Goal: Navigation & Orientation: Find specific page/section

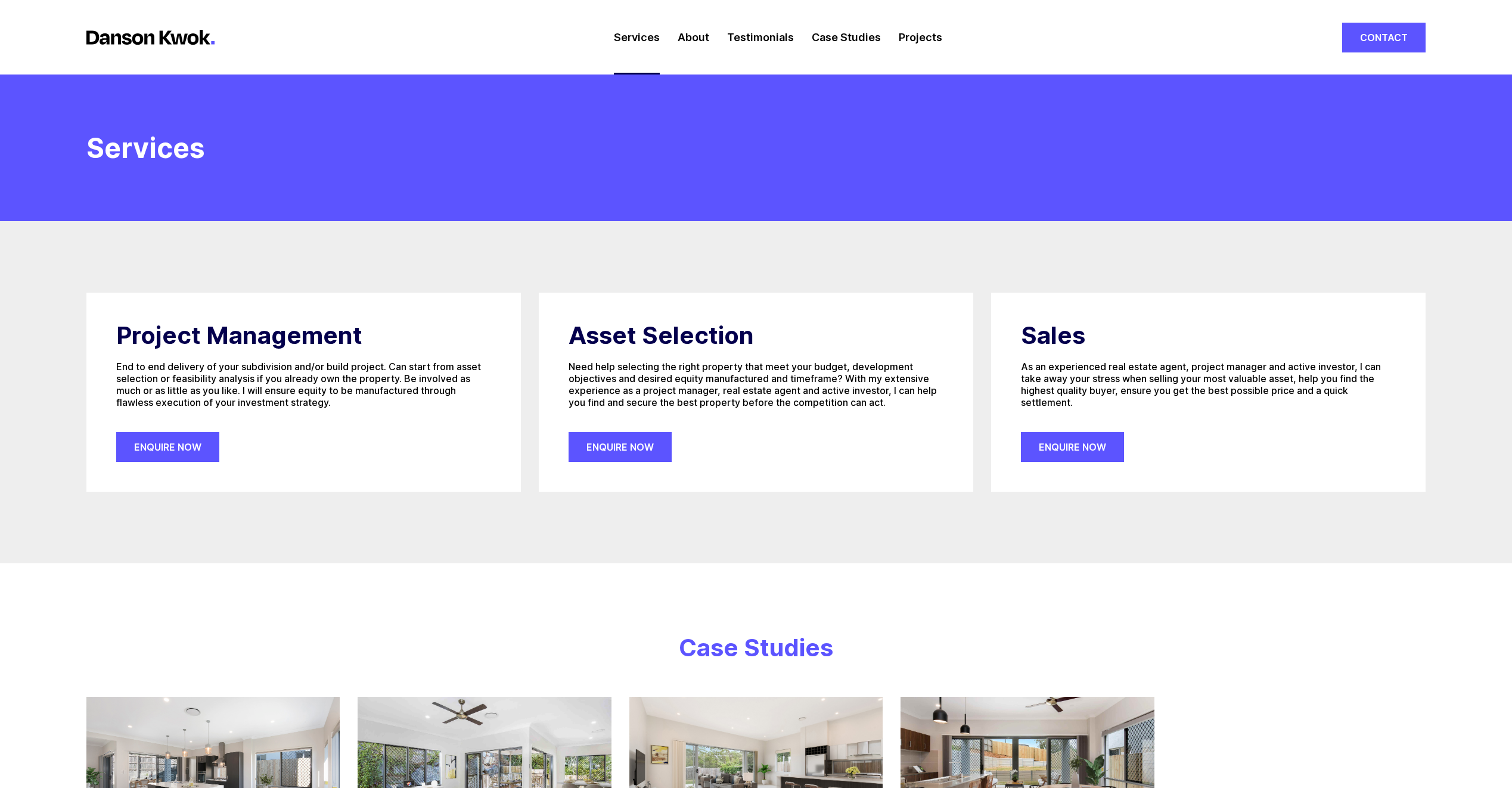
click at [785, 35] on link "Testimonials" at bounding box center [760, 37] width 67 height 75
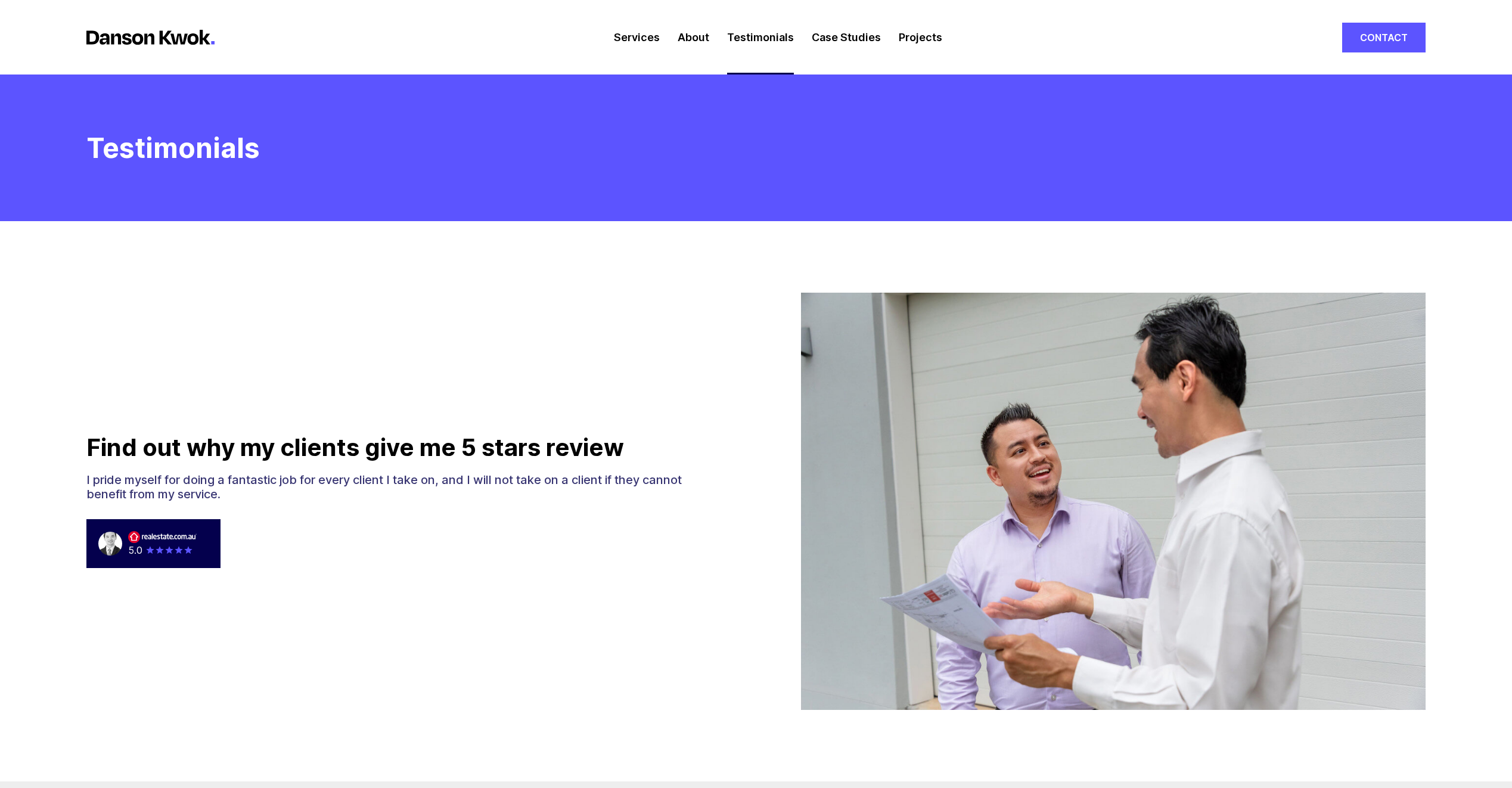
click at [865, 40] on link "Case Studies" at bounding box center [846, 37] width 69 height 75
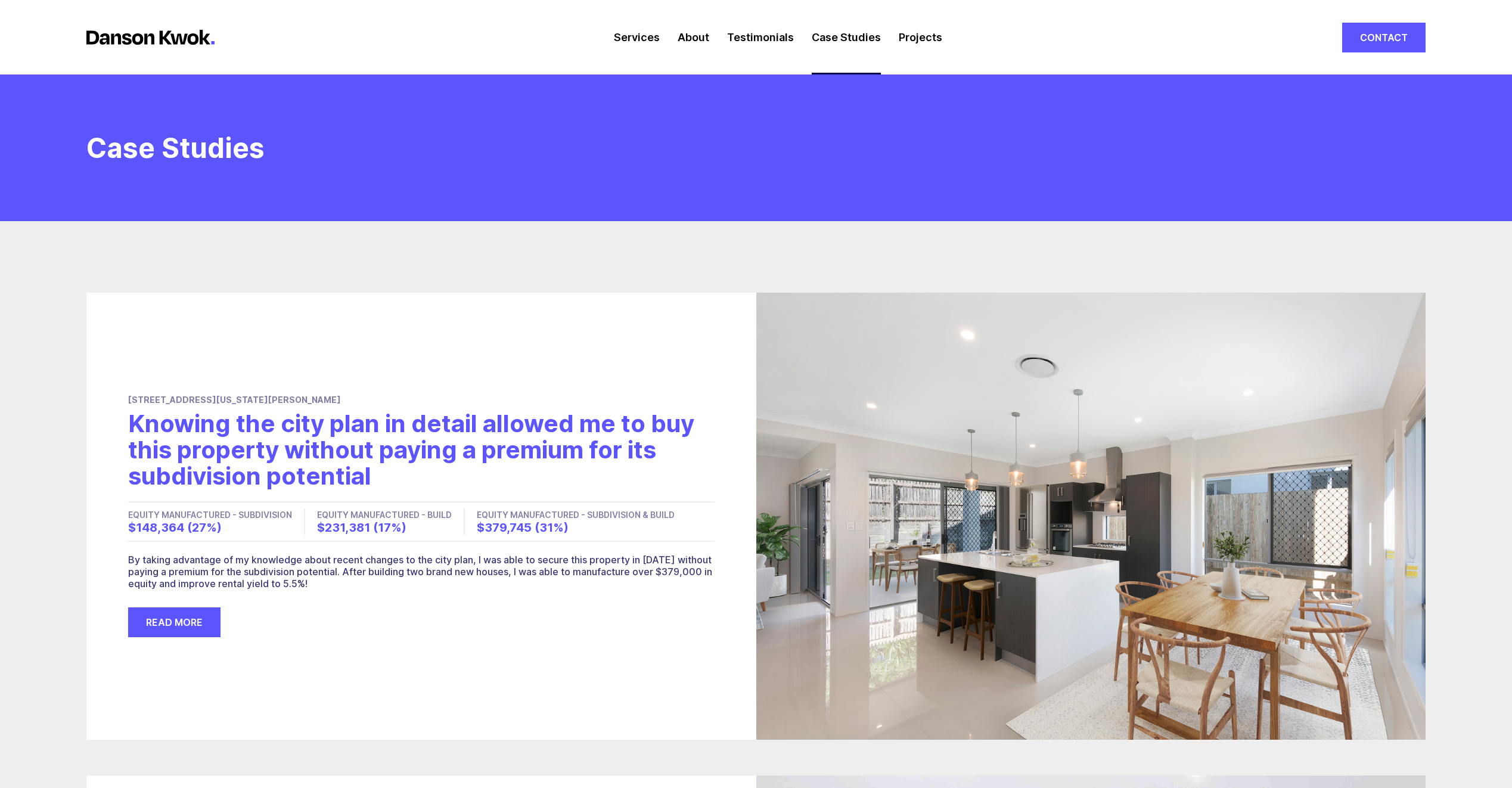
click at [910, 37] on link "Projects" at bounding box center [920, 37] width 44 height 75
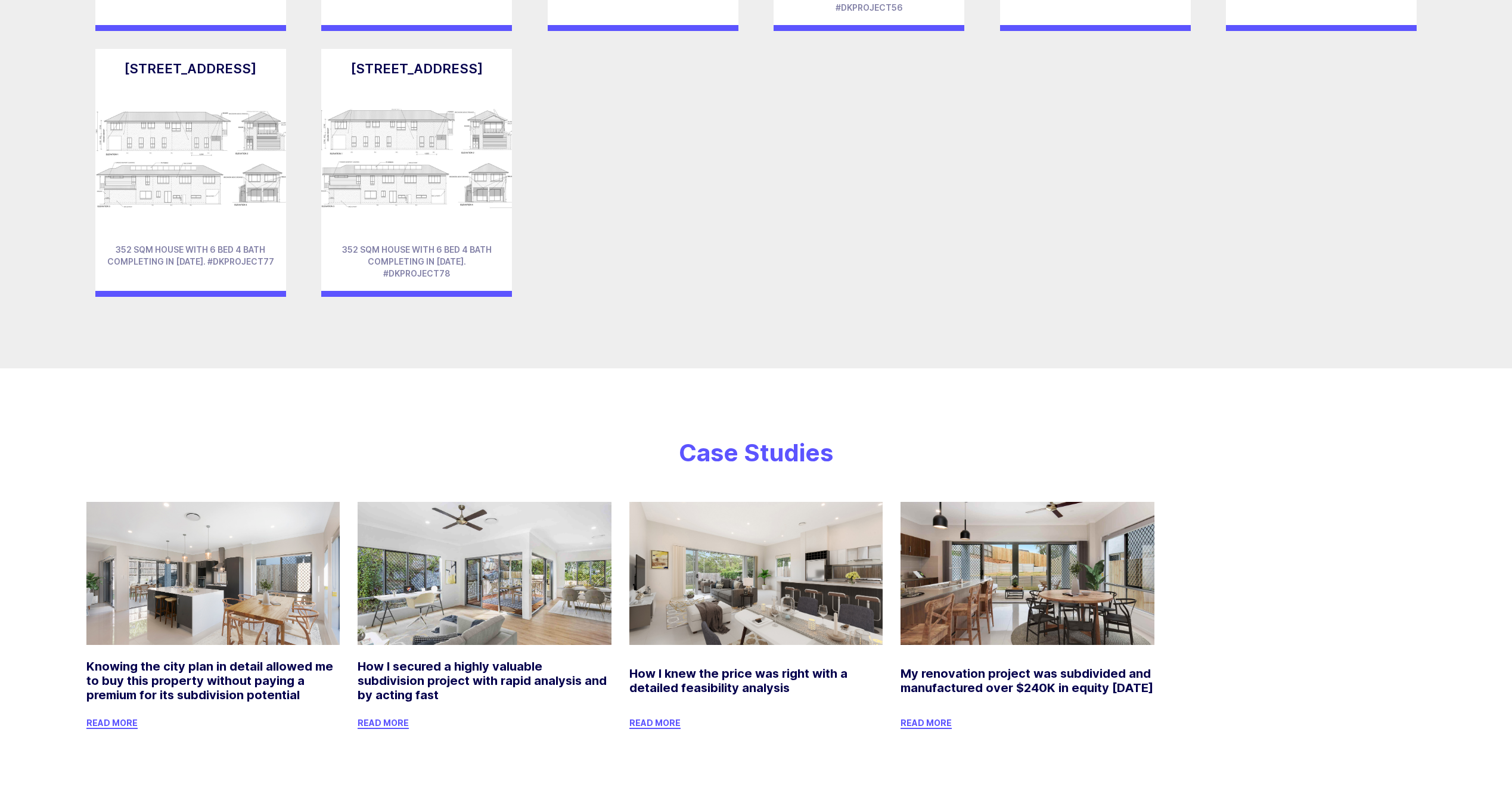
scroll to position [5108, 0]
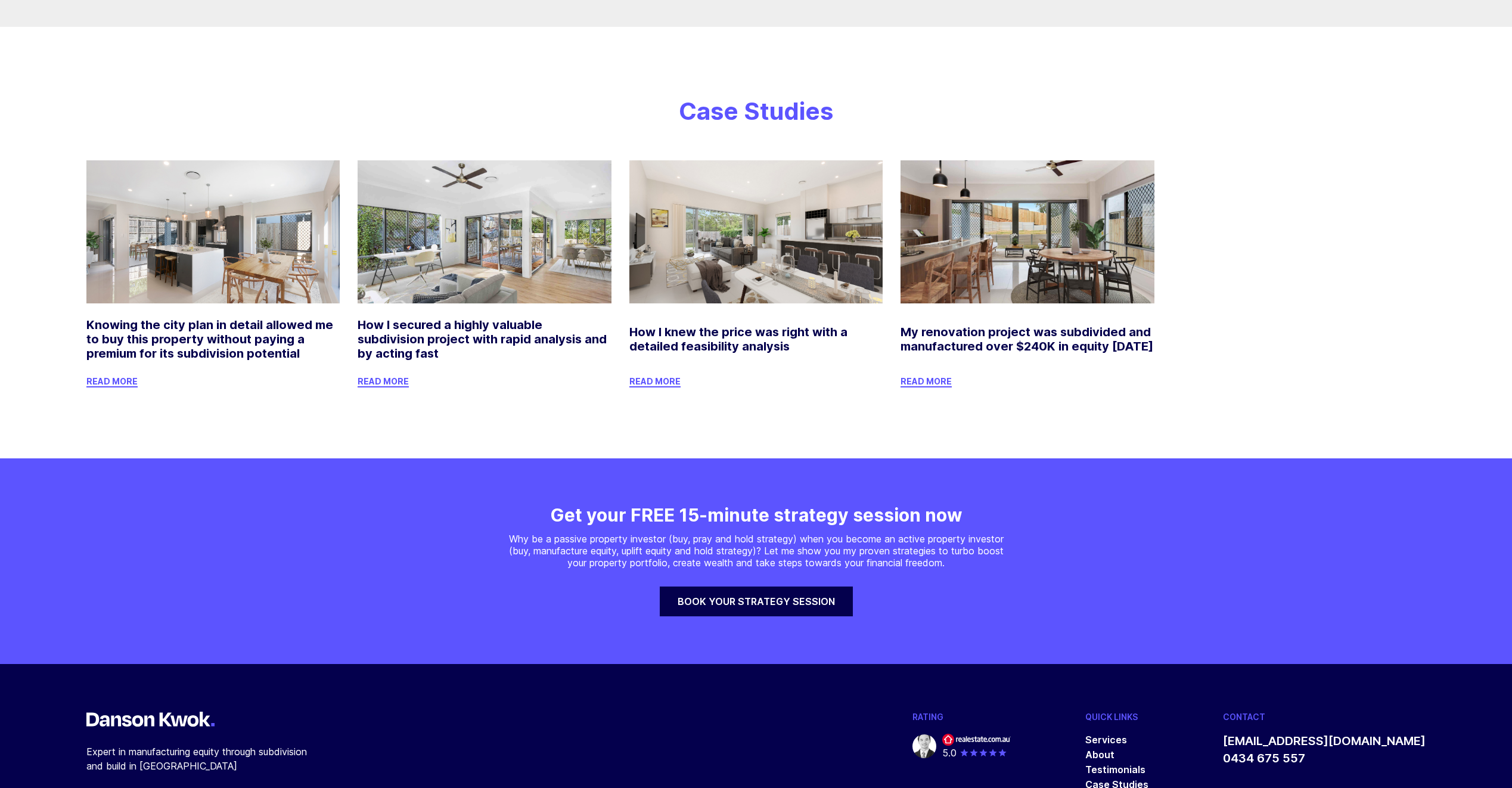
click at [743, 586] on link "Book your strategy session" at bounding box center [756, 601] width 193 height 30
